Goal: Information Seeking & Learning: Learn about a topic

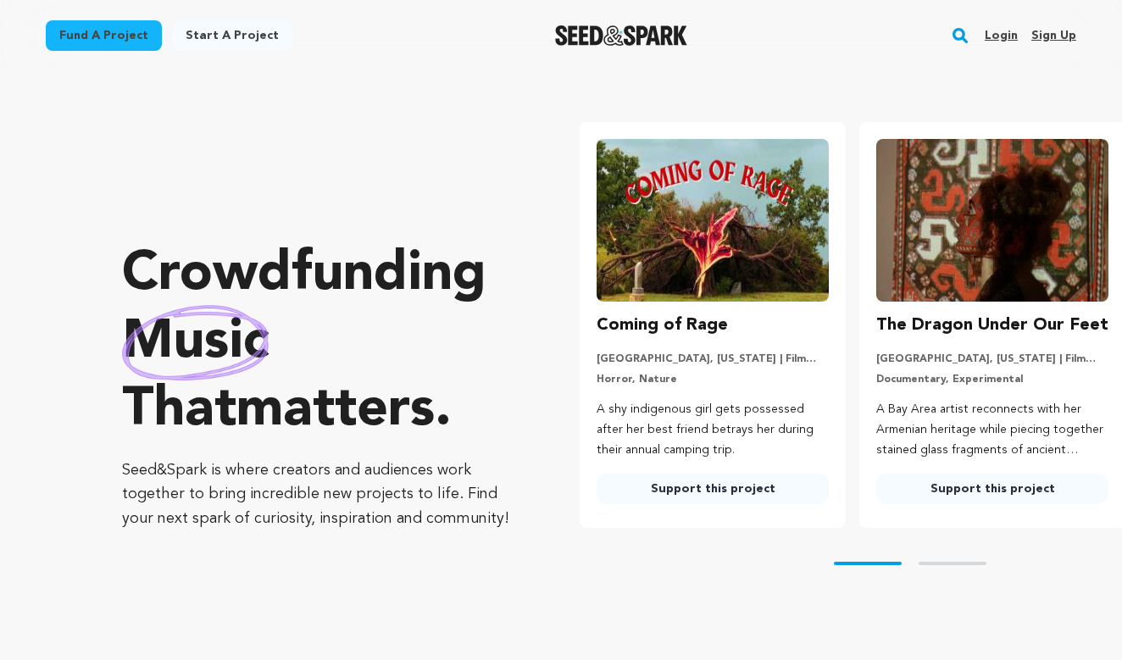
click at [1006, 33] on link "Login" at bounding box center [1000, 35] width 33 height 27
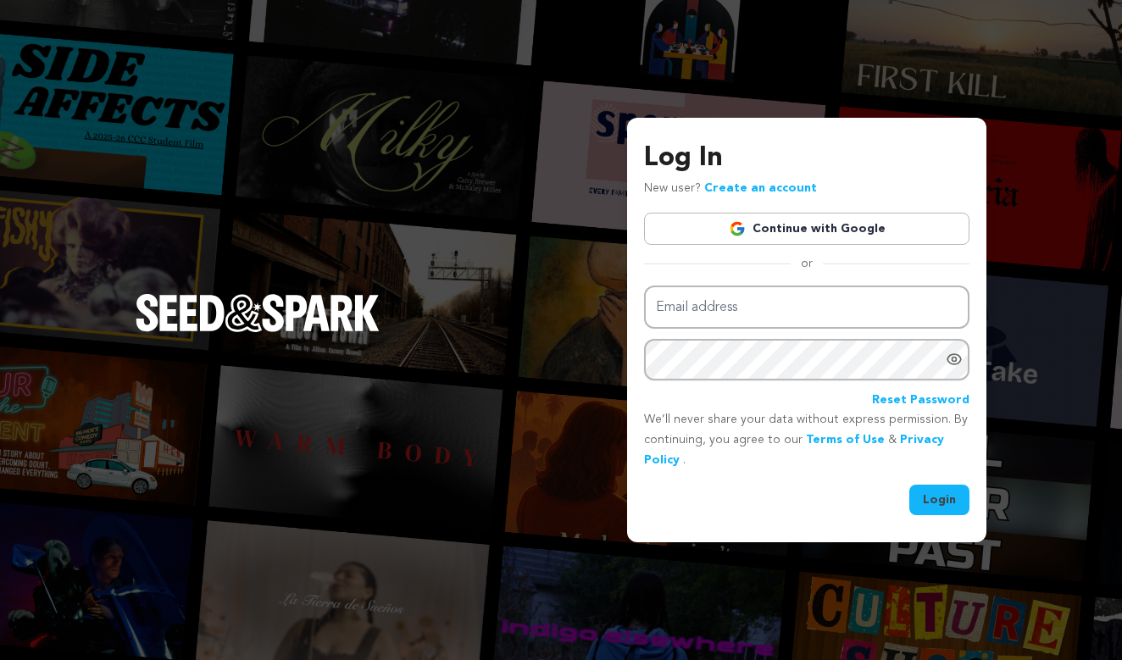
click at [832, 228] on link "Continue with Google" at bounding box center [806, 229] width 325 height 32
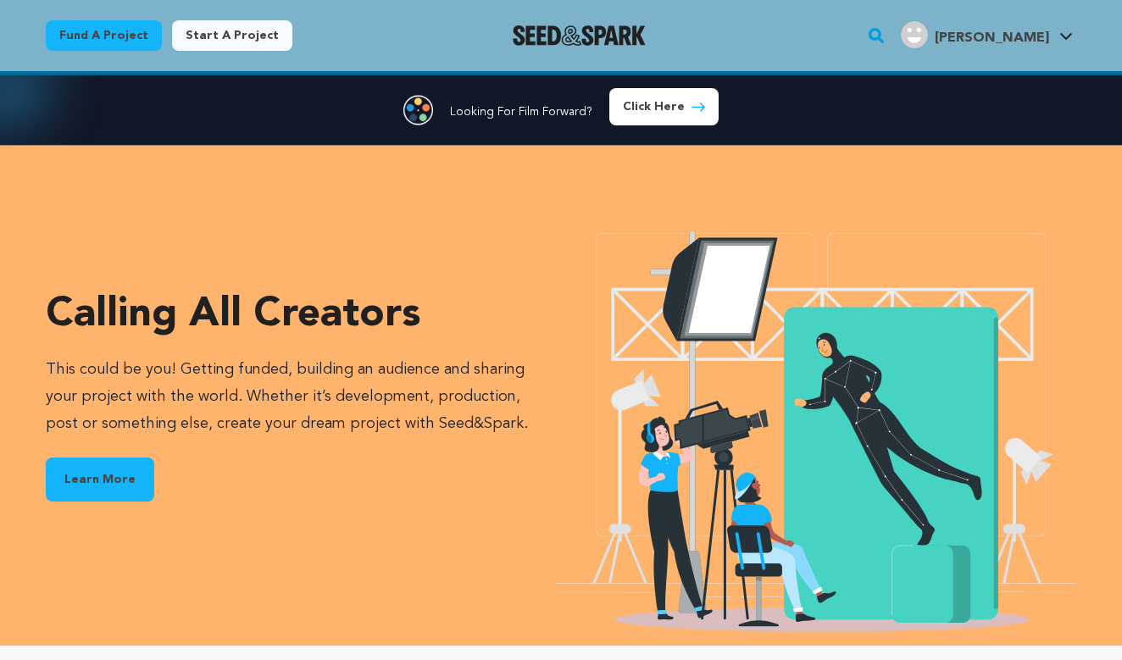
scroll to position [0, 293]
click at [108, 476] on link "Learn More" at bounding box center [100, 479] width 108 height 44
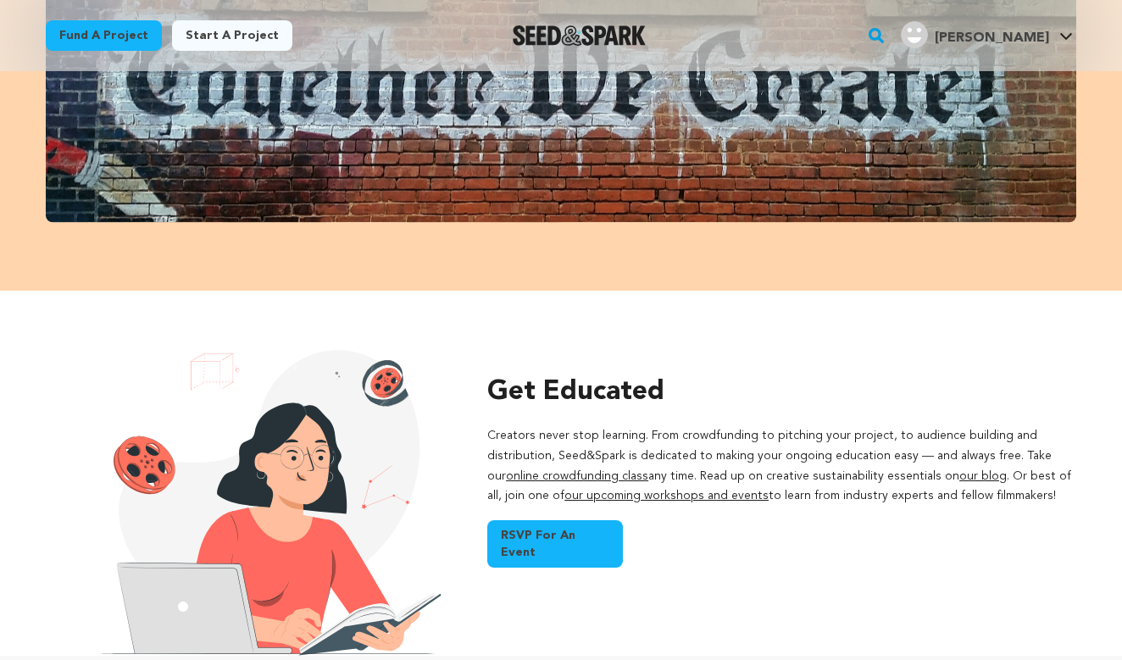
scroll to position [836, 0]
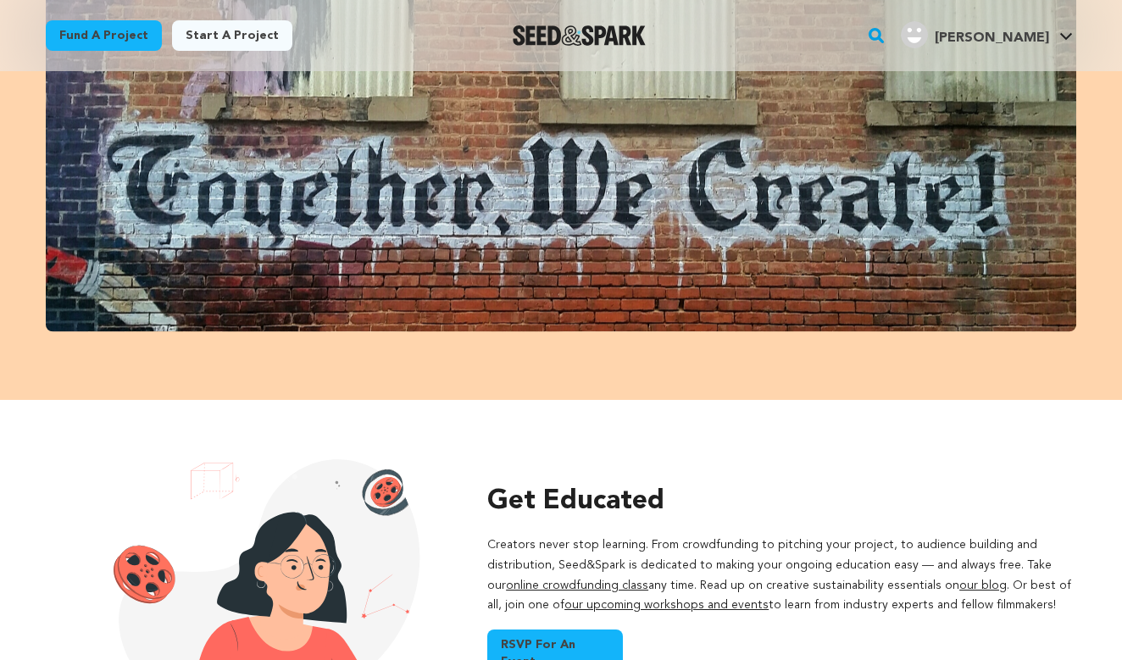
click at [568, 583] on link "online crowdfunding class" at bounding box center [577, 585] width 142 height 12
